Goal: Transaction & Acquisition: Purchase product/service

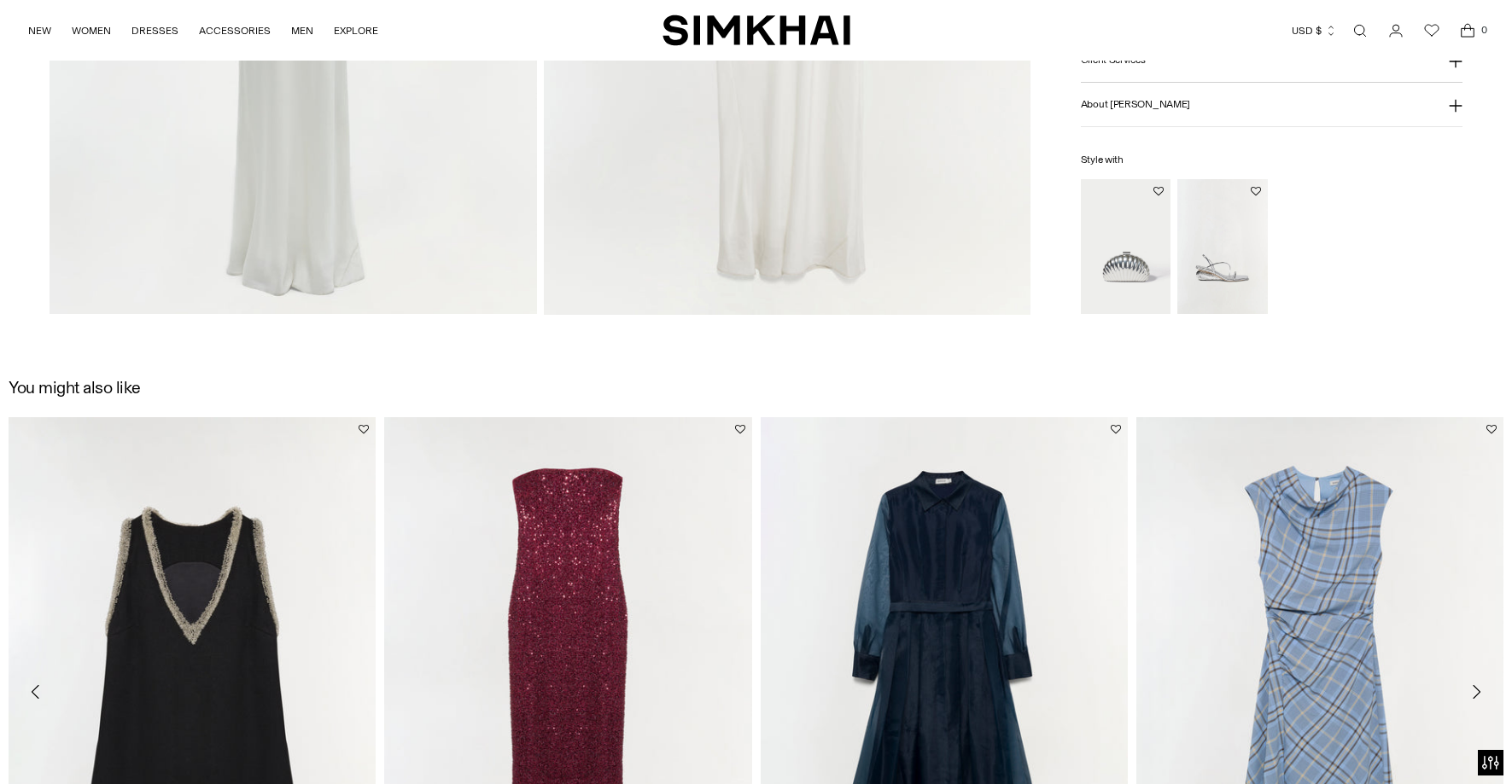
scroll to position [2021, 0]
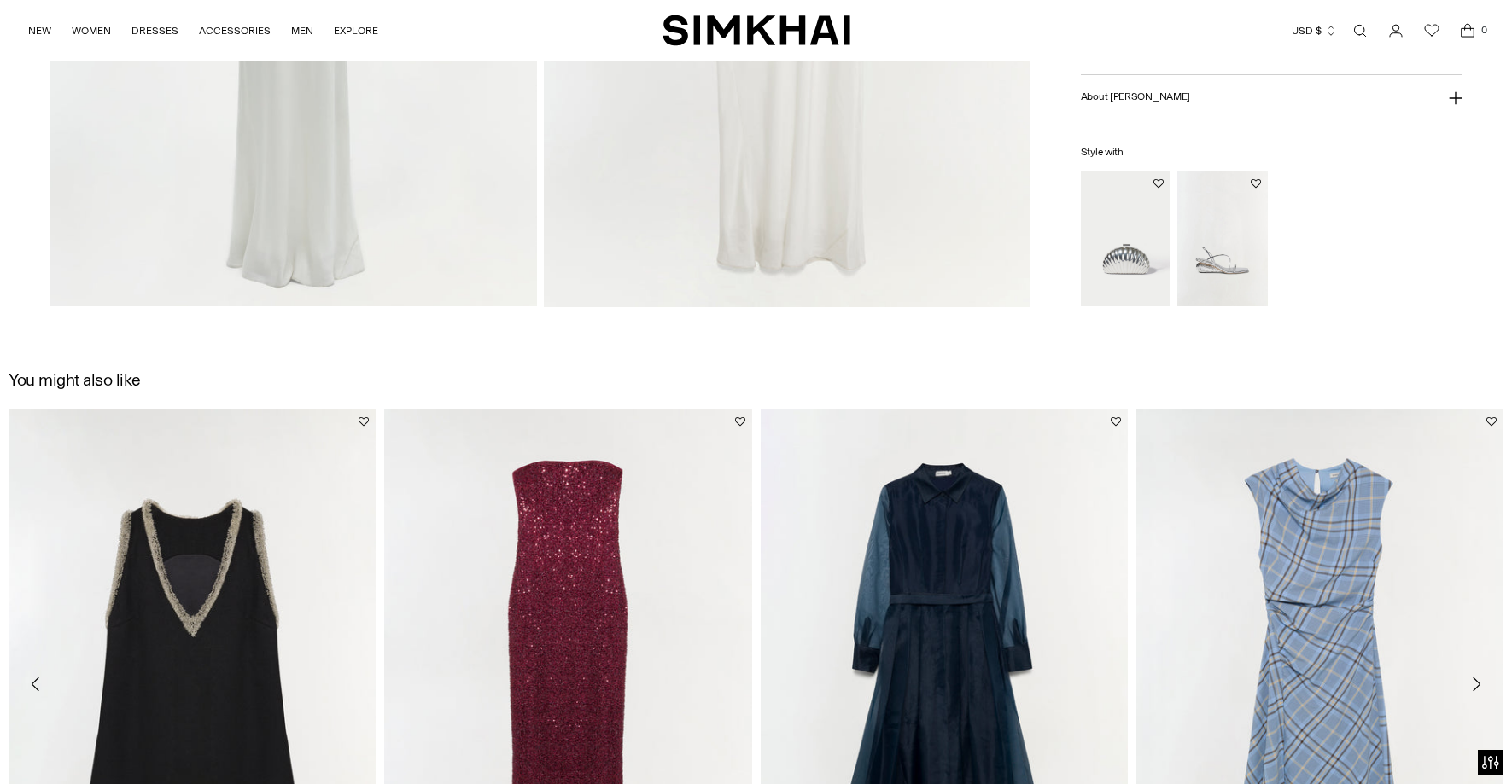
click at [0, 0] on img "Monet Clutch" at bounding box center [0, 0] width 0 height 0
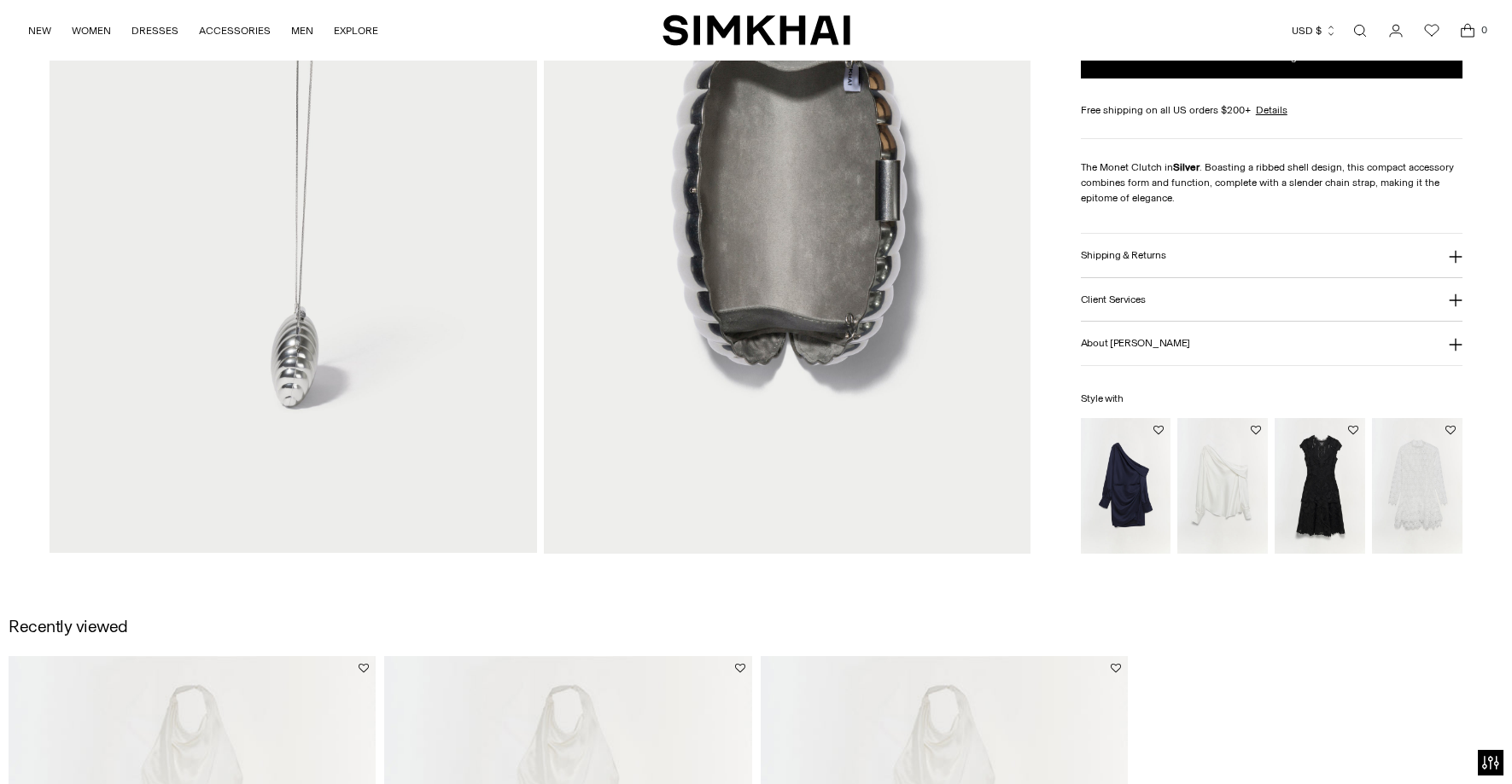
scroll to position [1771, 0]
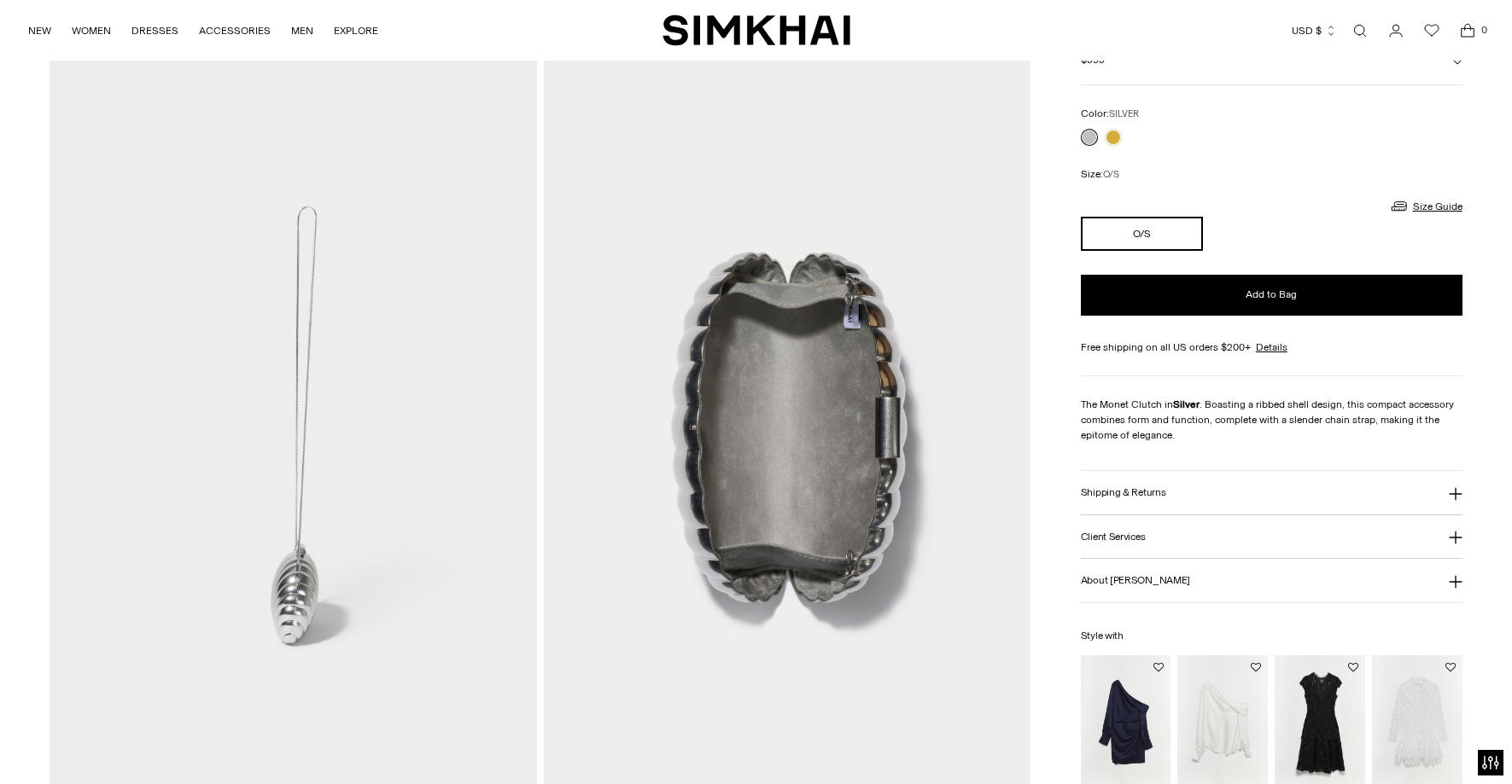
click at [658, 223] on img at bounding box center [787, 425] width 487 height 730
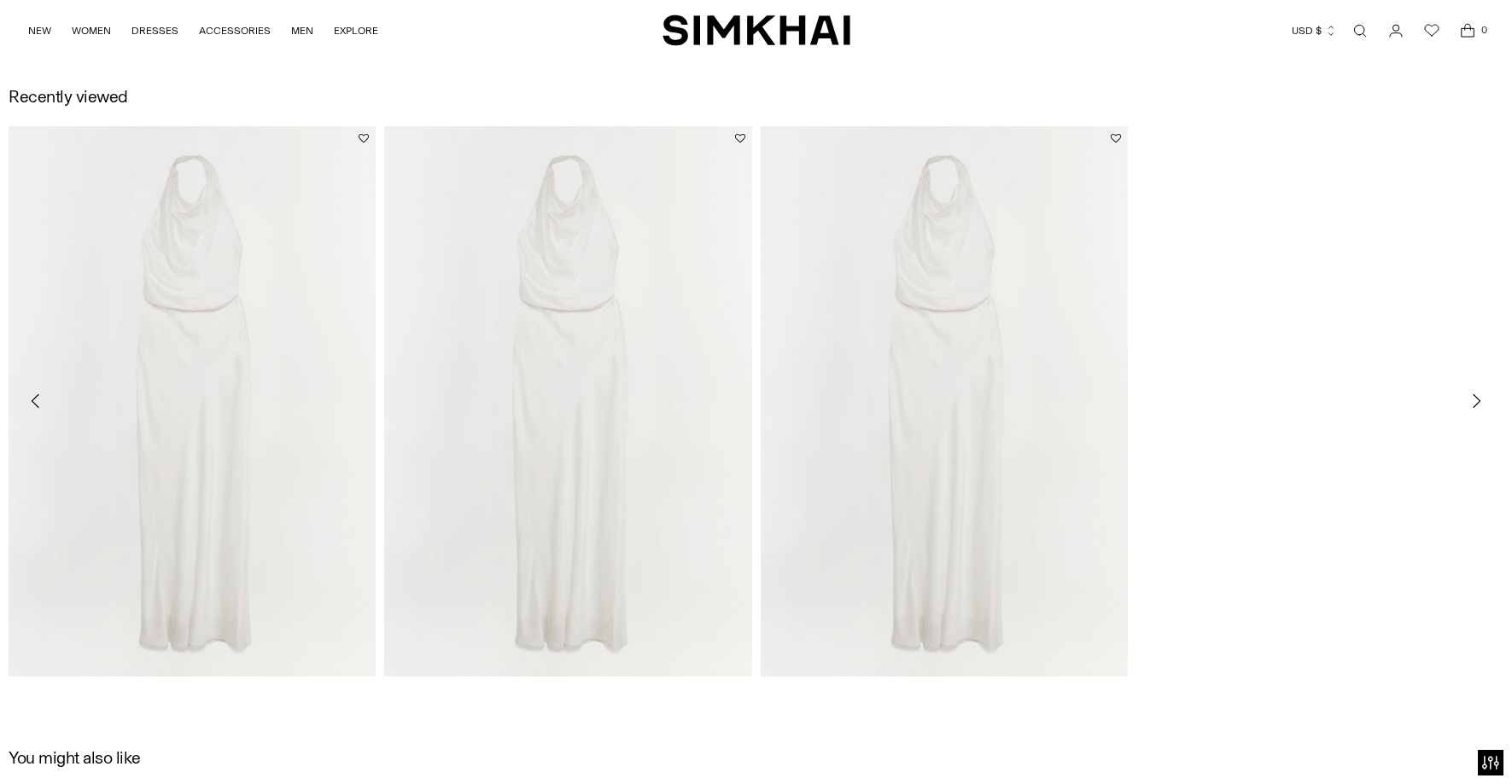
scroll to position [2313, 0]
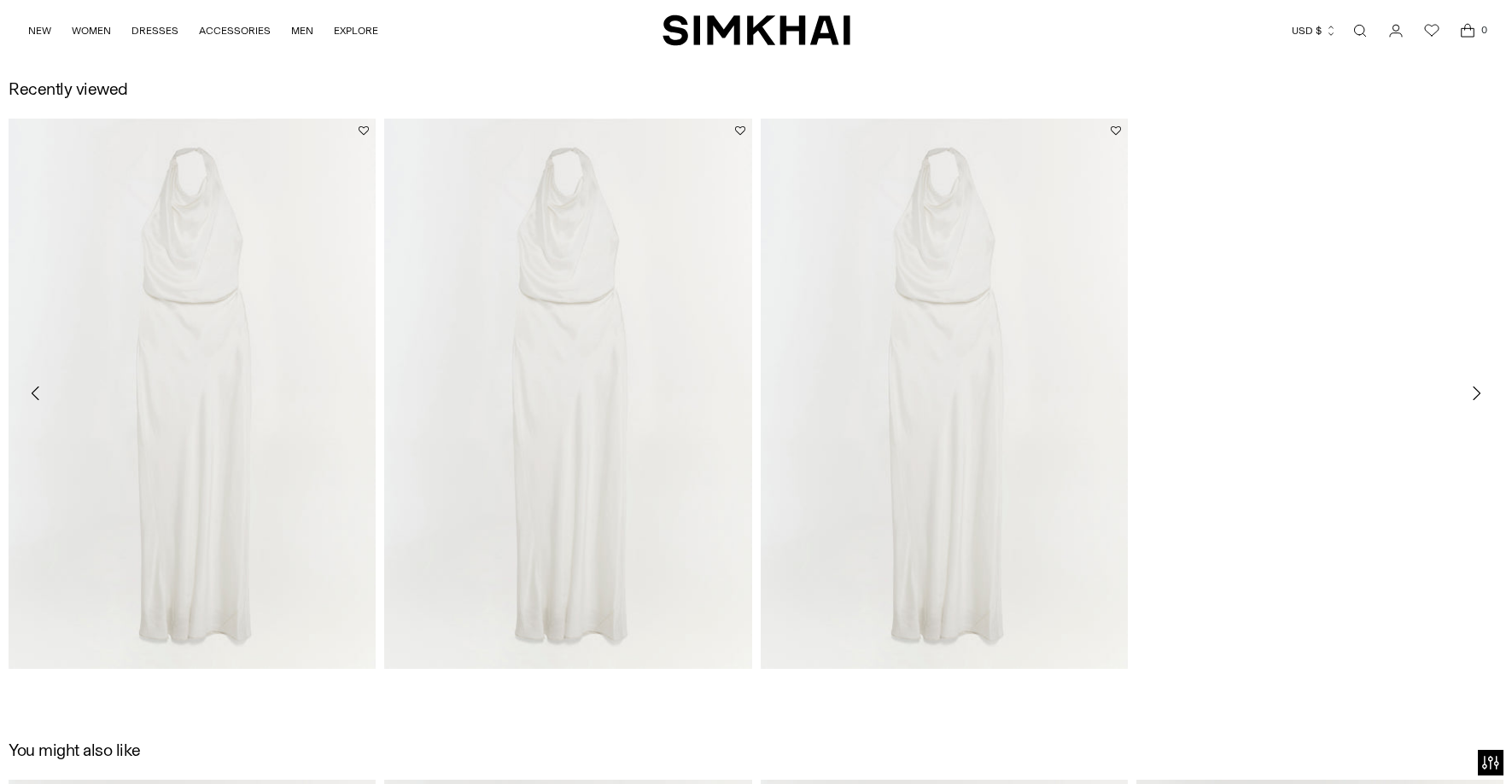
click at [1325, 265] on div "[PERSON_NAME] Satin Gown $795 Unit price / per [PERSON_NAME] Satin Gown $795 Un…" at bounding box center [756, 421] width 1495 height 605
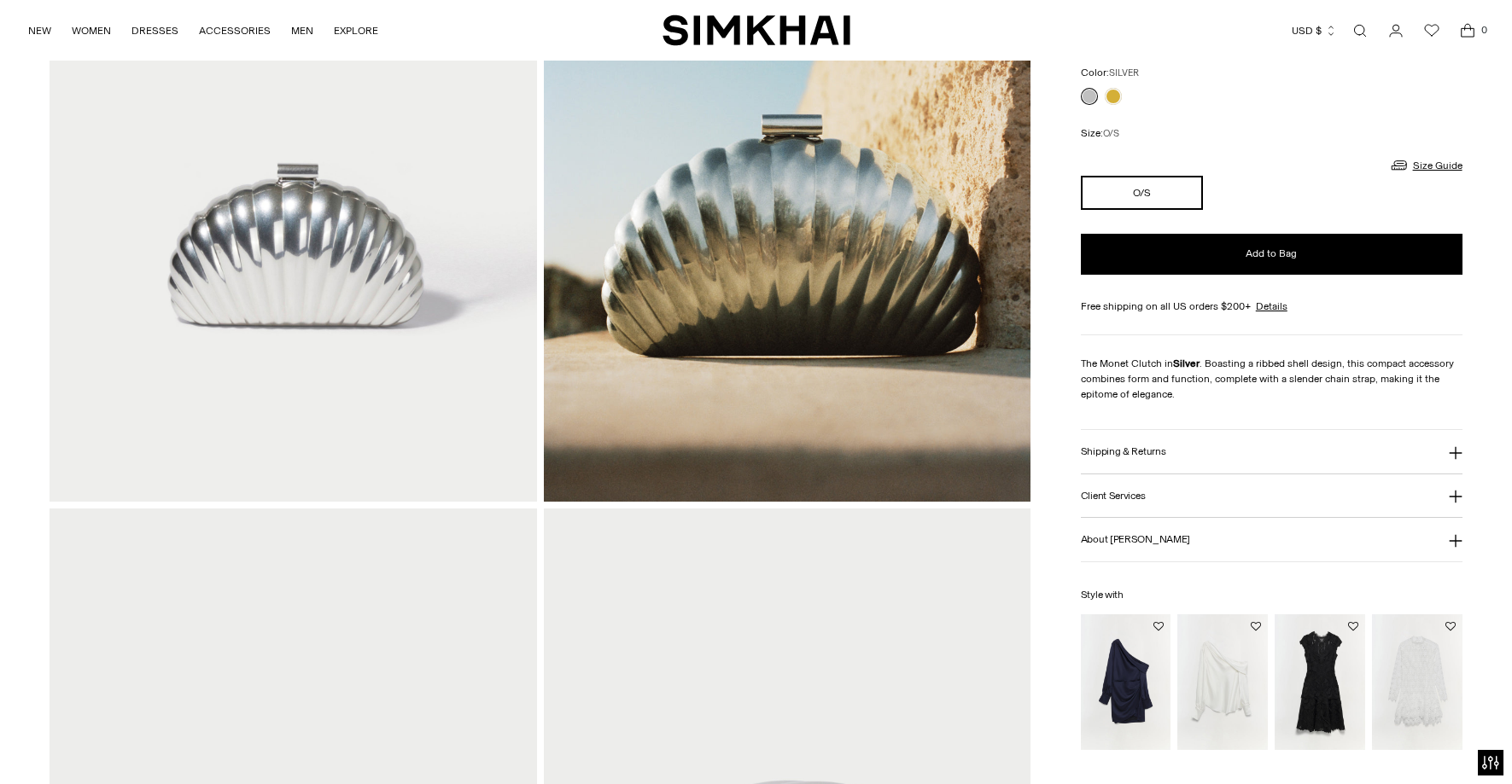
scroll to position [357, 0]
